Goal: Information Seeking & Learning: Learn about a topic

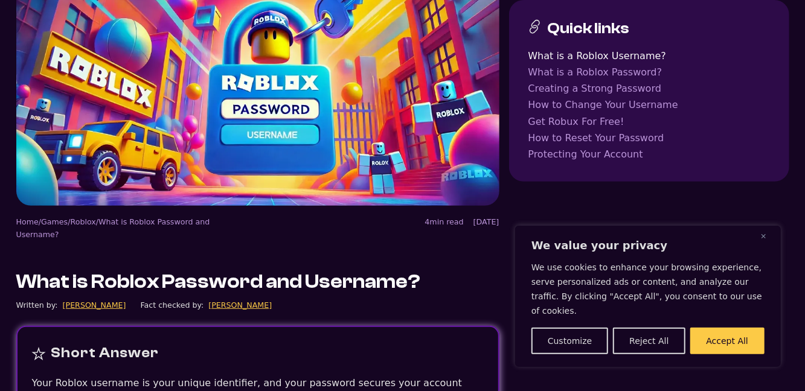
scroll to position [156, 0]
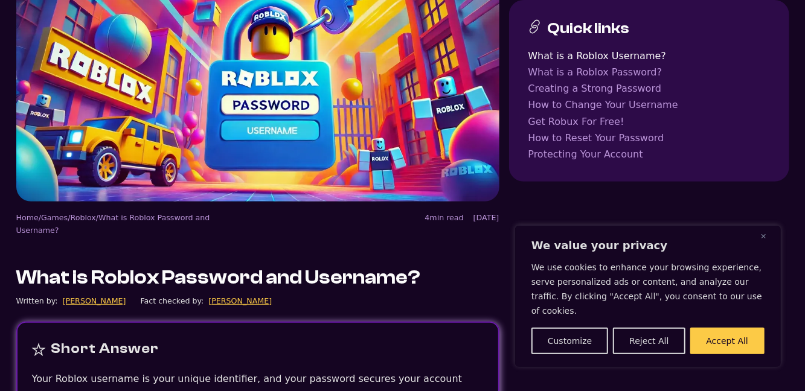
click at [644, 355] on button "Reject All" at bounding box center [649, 341] width 72 height 27
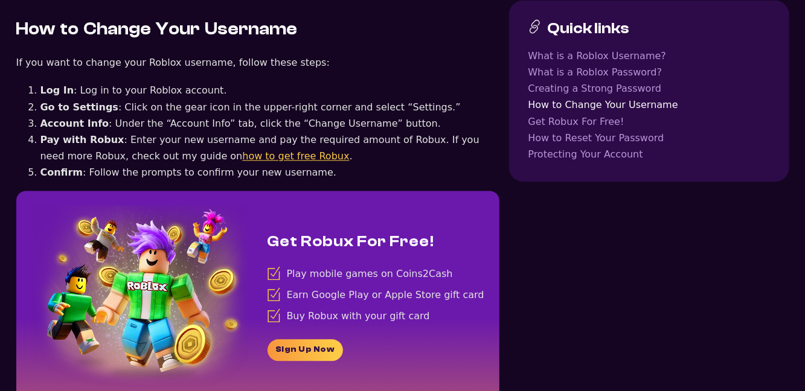
scroll to position [1312, 0]
click at [242, 150] on link "how to get free Robux" at bounding box center [295, 155] width 107 height 11
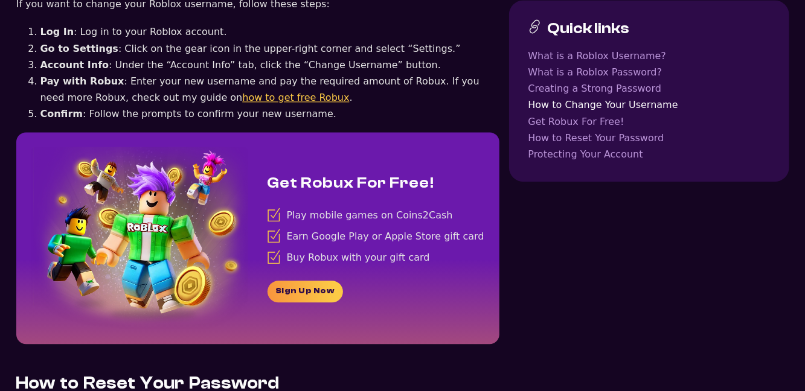
click at [612, 373] on div "Quick links What is a Roblox Username? What is a Roblox Password? Creating a St…" at bounding box center [649, 107] width 280 height 2782
click at [610, 372] on div "Quick links What is a Roblox Username? What is a Roblox Password? Creating a St…" at bounding box center [649, 107] width 280 height 2782
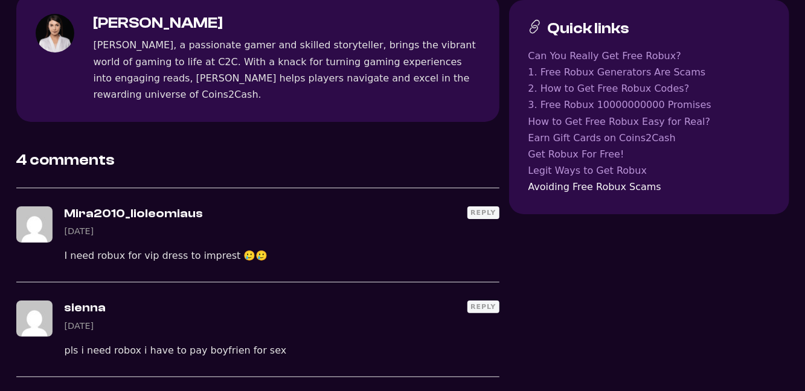
scroll to position [2414, 0]
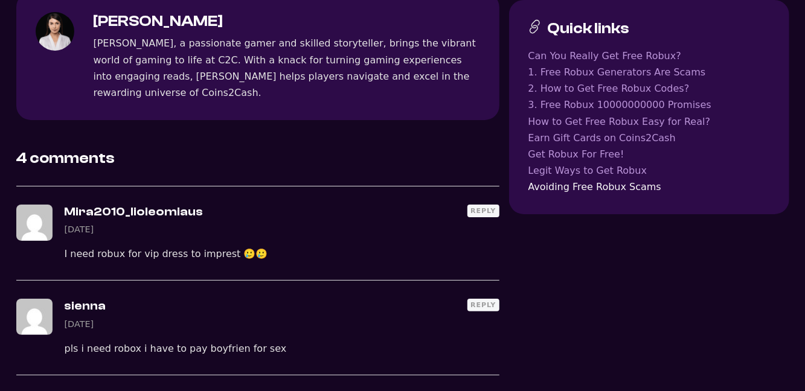
click at [602, 68] on link "1. Free Robux Generators Are Scams" at bounding box center [650, 72] width 242 height 16
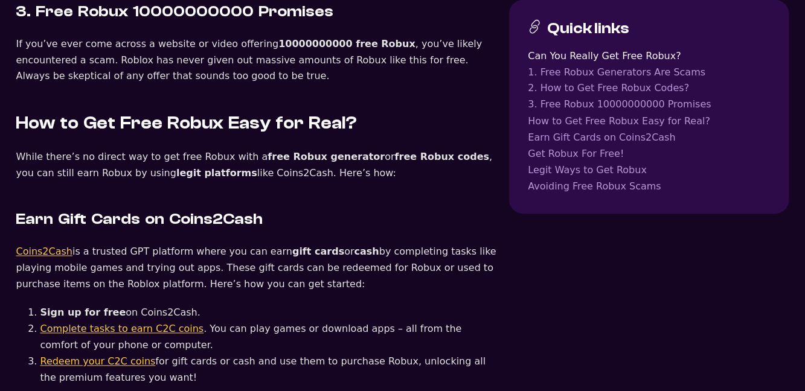
scroll to position [1783, 0]
